Goal: Information Seeking & Learning: Learn about a topic

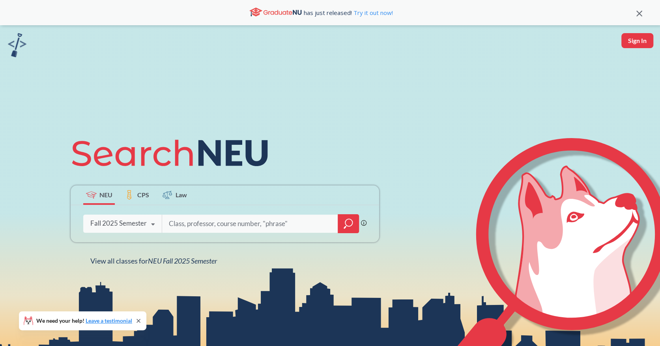
click at [128, 223] on div "Fall 2025 Semester" at bounding box center [118, 223] width 56 height 9
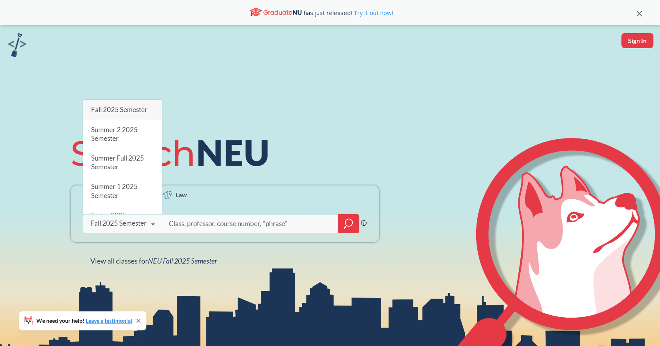
click at [122, 107] on span "Fall 2025 Semester" at bounding box center [119, 109] width 56 height 8
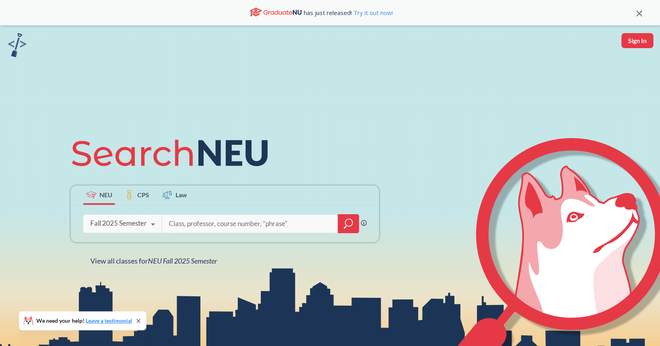
click at [122, 107] on div "NEU CPS Law Phrase search guarantees the exact search appears in the results. E…" at bounding box center [330, 198] width 660 height 346
click at [123, 229] on div "Fall 2025 Semester Fall 2025 Semester Summer 2 2025 Semester Summer Full 2025 S…" at bounding box center [122, 224] width 79 height 20
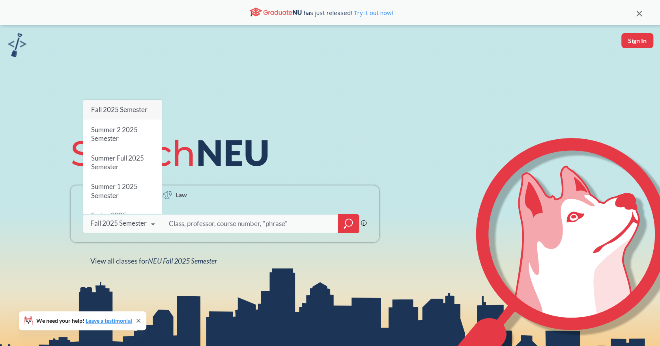
click at [121, 113] on span "Fall 2025 Semester" at bounding box center [119, 109] width 56 height 8
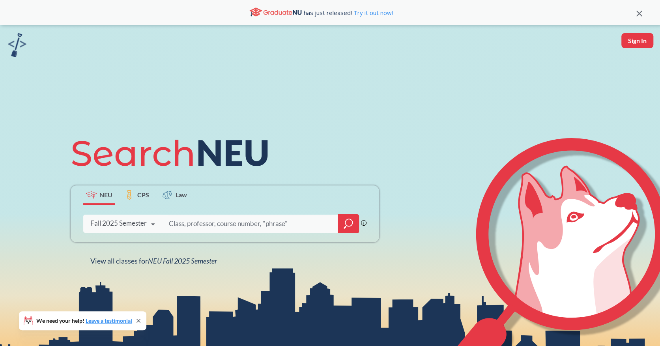
click at [201, 224] on input "search" at bounding box center [250, 224] width 164 height 17
type input "ari"
click at [346, 221] on icon "magnifying glass" at bounding box center [348, 223] width 9 height 11
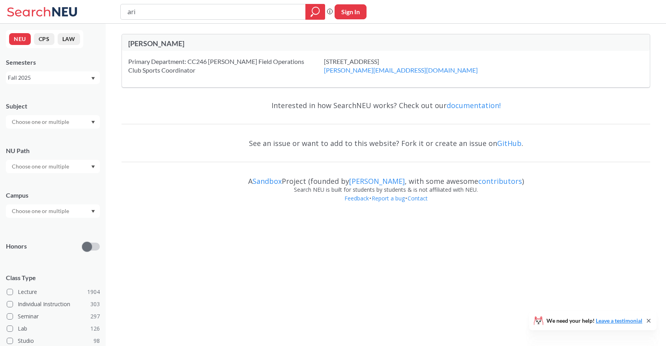
click at [83, 81] on div "Fall 2025" at bounding box center [49, 77] width 82 height 9
click at [44, 38] on button "CPS" at bounding box center [44, 39] width 21 height 12
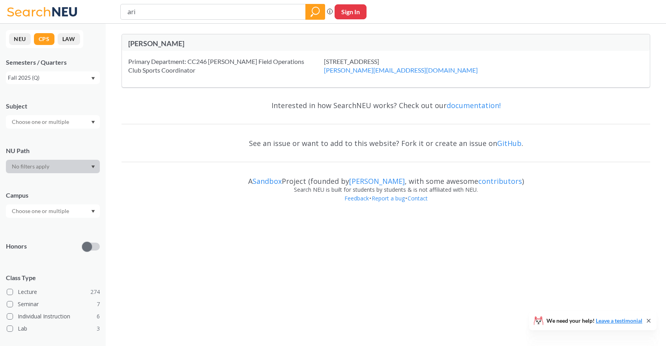
click at [161, 23] on div "ari Phrase search guarantees the exact search appears in the results. Ex. If yo…" at bounding box center [333, 12] width 666 height 24
click at [311, 13] on icon "magnifying glass" at bounding box center [315, 11] width 9 height 11
click at [177, 14] on input "ari" at bounding box center [213, 11] width 173 height 13
click at [80, 210] on div at bounding box center [53, 210] width 94 height 13
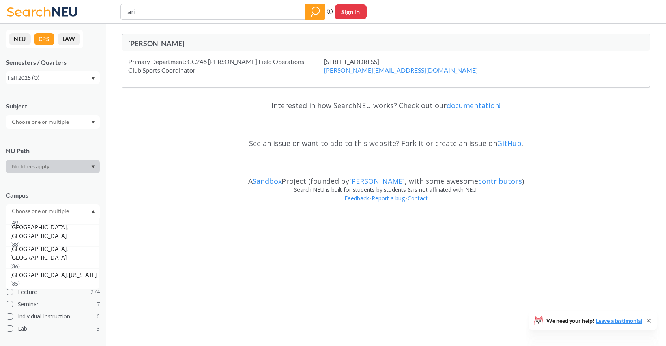
scroll to position [84, 0]
click at [62, 255] on div "[GEOGRAPHIC_DATA], [US_STATE] ( 35 )" at bounding box center [54, 253] width 89 height 17
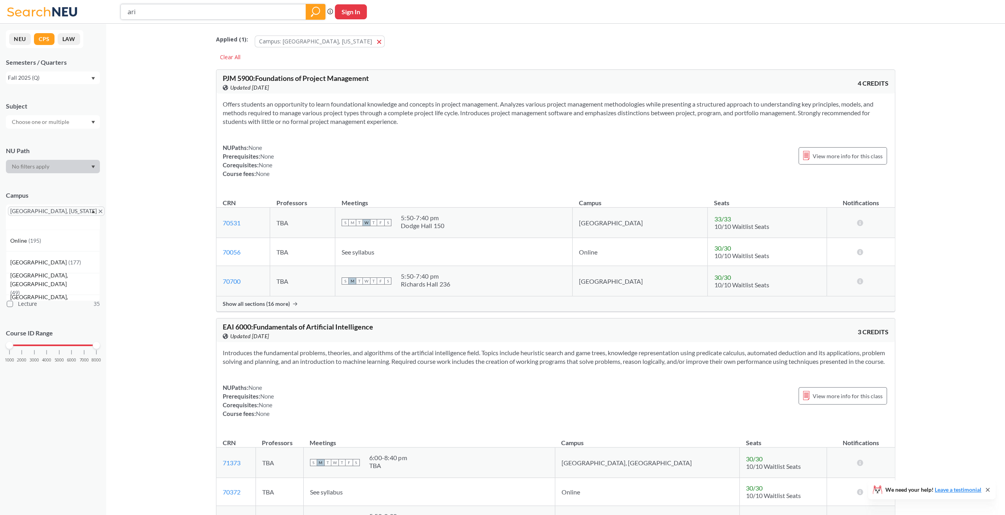
click at [307, 11] on div at bounding box center [316, 12] width 20 height 16
click at [313, 9] on icon "magnifying glass" at bounding box center [315, 11] width 9 height 11
click at [660, 157] on span "View more info for this class" at bounding box center [847, 156] width 70 height 10
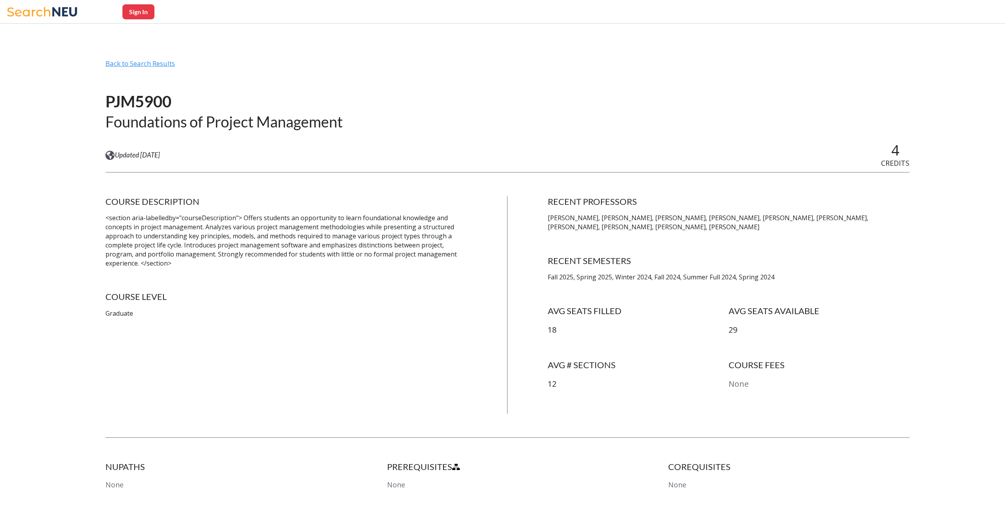
click at [113, 64] on div "Back to Search Results" at bounding box center [507, 66] width 804 height 15
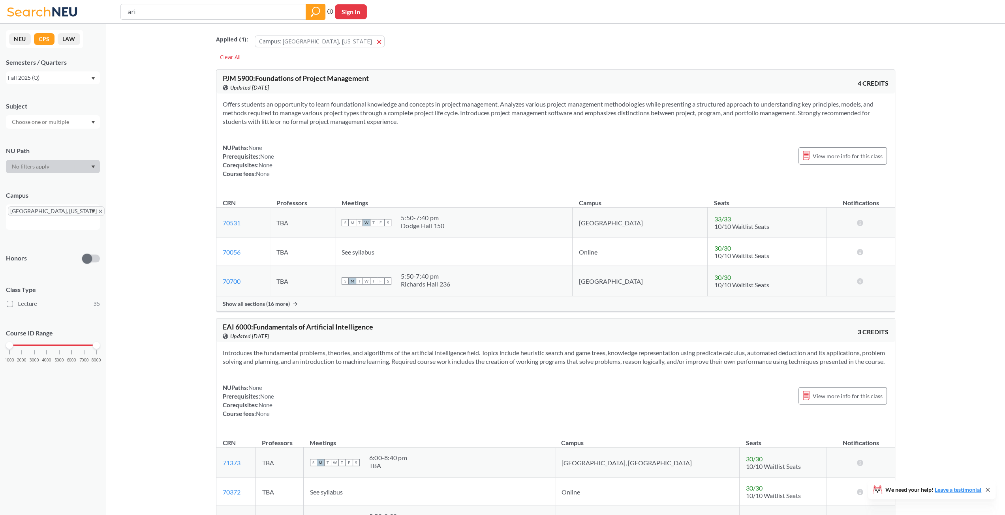
click at [99, 210] on icon "X to remove pill" at bounding box center [101, 212] width 4 height 4
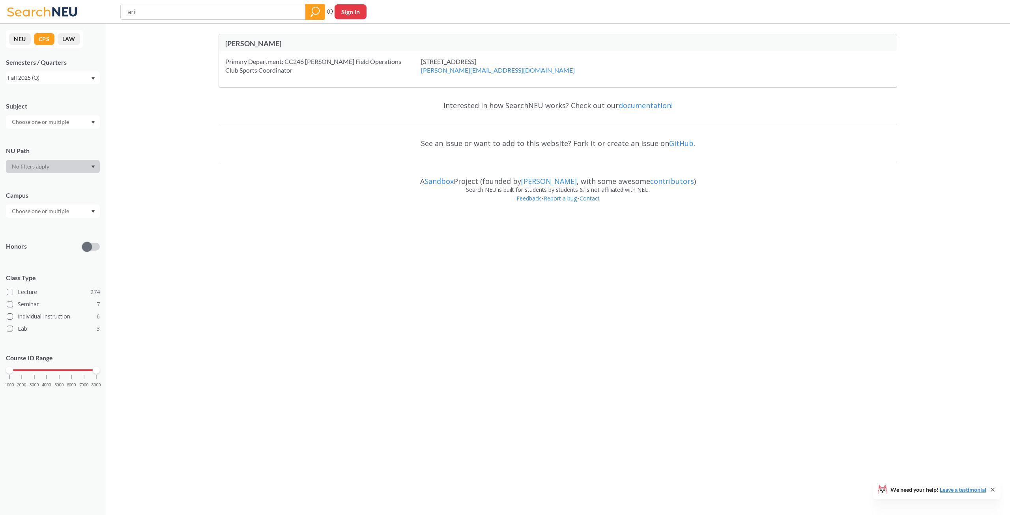
click at [20, 41] on button "NEU" at bounding box center [20, 39] width 22 height 12
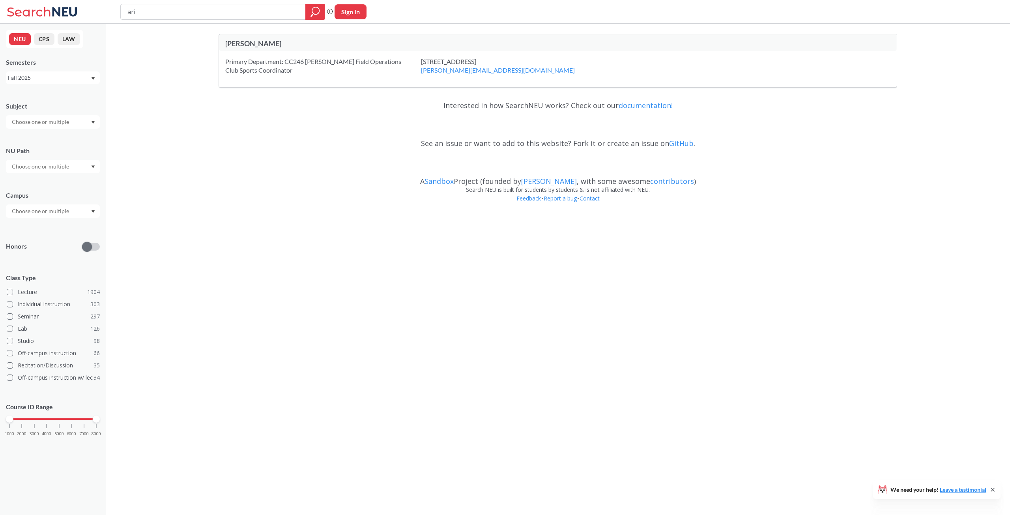
click at [45, 40] on button "CPS" at bounding box center [44, 39] width 21 height 12
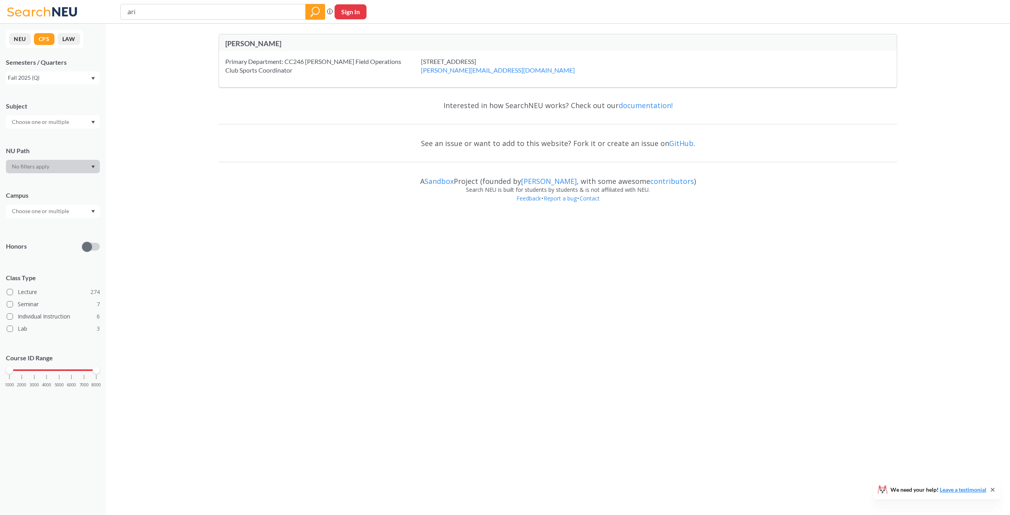
click at [43, 40] on button "CPS" at bounding box center [44, 39] width 21 height 12
click at [178, 107] on div "[PERSON_NAME] Primary Department: CC246 [PERSON_NAME] Field Operations Club Spo…" at bounding box center [558, 119] width 905 height 191
click at [62, 210] on input "text" at bounding box center [41, 210] width 66 height 9
click at [47, 246] on div "[GEOGRAPHIC_DATA], [US_STATE] ( 35 )" at bounding box center [53, 241] width 94 height 22
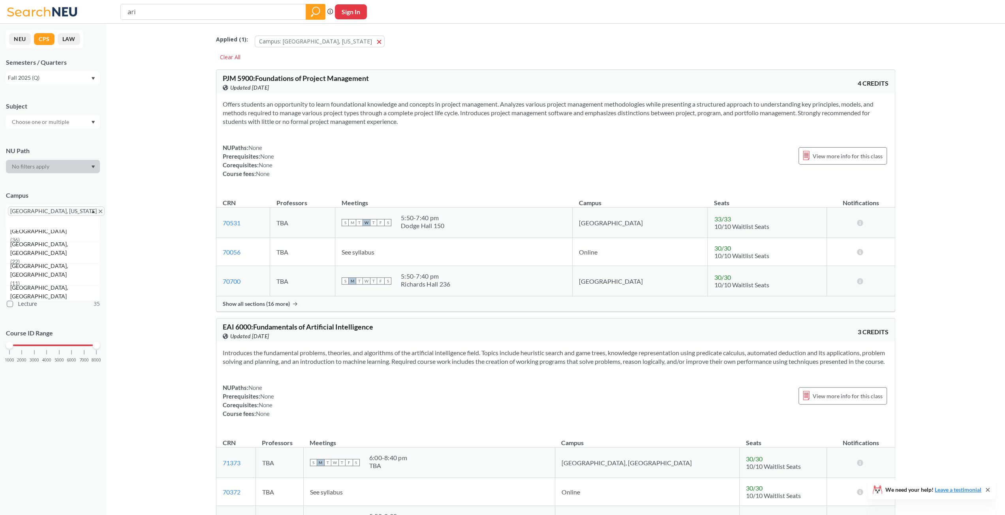
click at [275, 305] on span "Show all sections (16 more)" at bounding box center [256, 303] width 67 height 7
